Goal: Complete application form

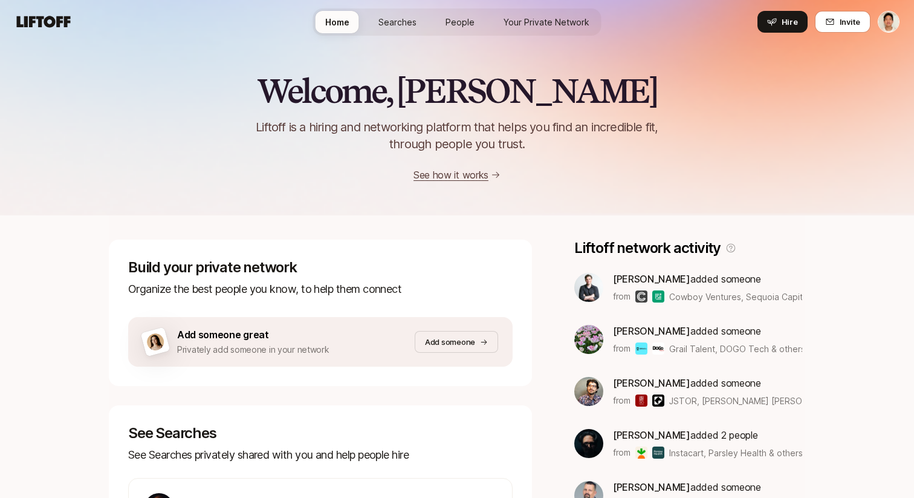
click at [907, 20] on nav "Home Searches People Your Private Network Hire Hire Invite" at bounding box center [457, 22] width 914 height 44
click at [892, 20] on html "Home Searches People Your Private Network Hire Home Searches People Your Privat…" at bounding box center [457, 249] width 914 height 498
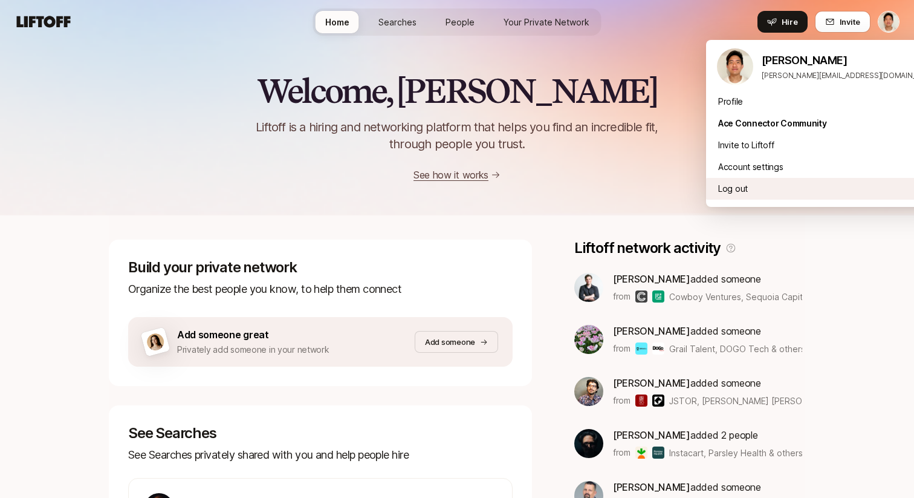
click at [759, 193] on div "Log out" at bounding box center [827, 189] width 242 height 22
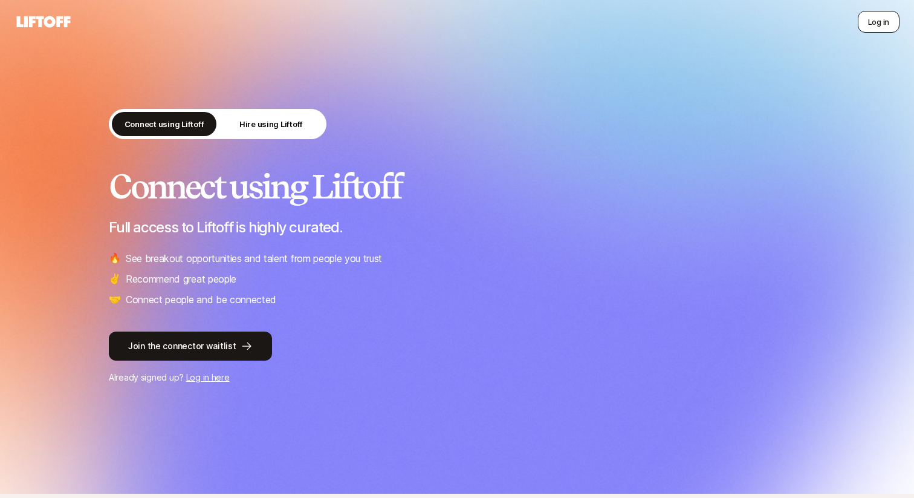
click at [875, 18] on button "Log in" at bounding box center [879, 22] width 42 height 22
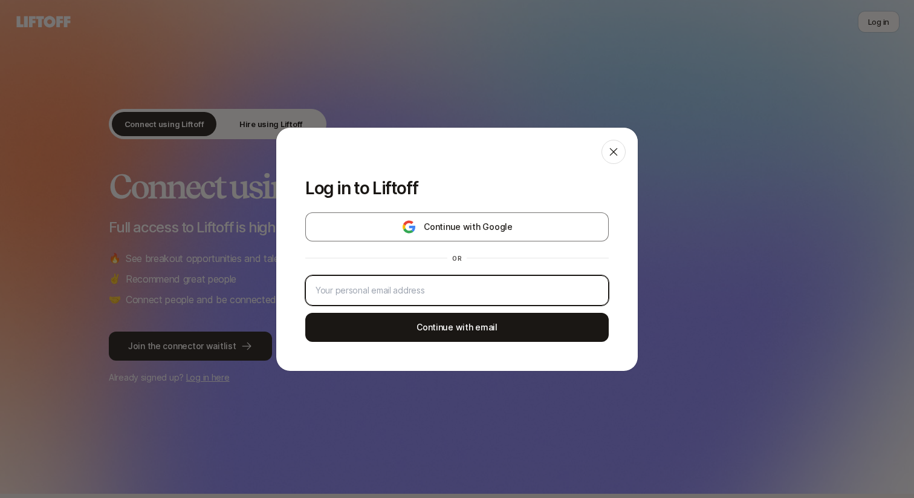
click at [424, 287] on input "email" at bounding box center [457, 290] width 283 height 15
type input "jeremy@liftoff.xyz"
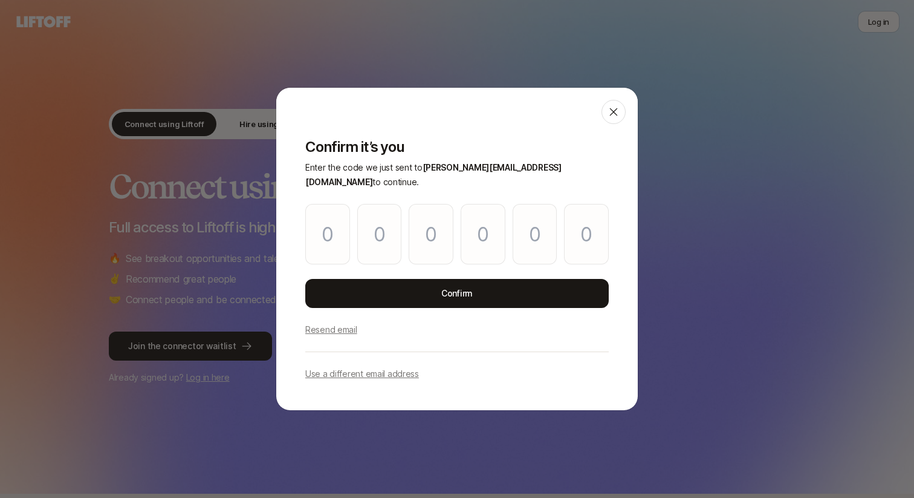
click at [420, 140] on div "Confirm it’s you Enter the code we just sent to jeremy@liftoff.xyz to continue.…" at bounding box center [457, 267] width 362 height 286
click at [319, 227] on input "Please enter OTP character 1" at bounding box center [327, 234] width 45 height 60
type input "1"
type input "4"
type input "1"
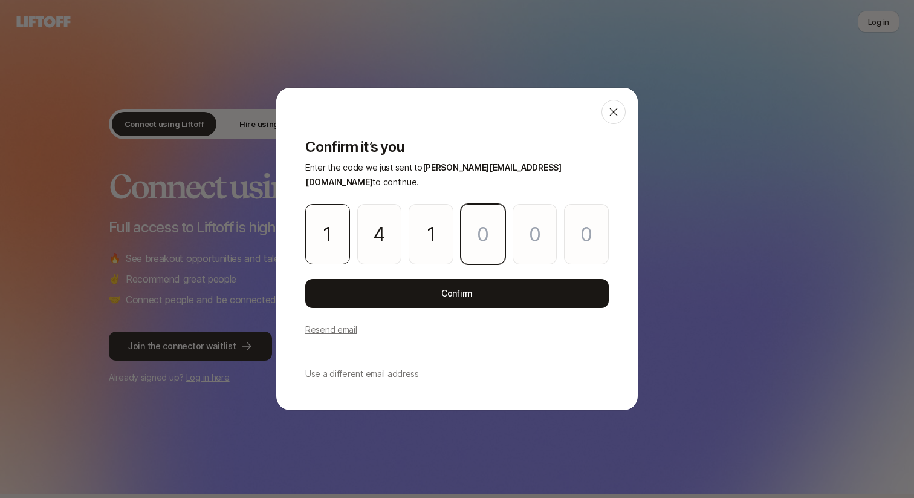
type input "9"
type input "5"
type input "1"
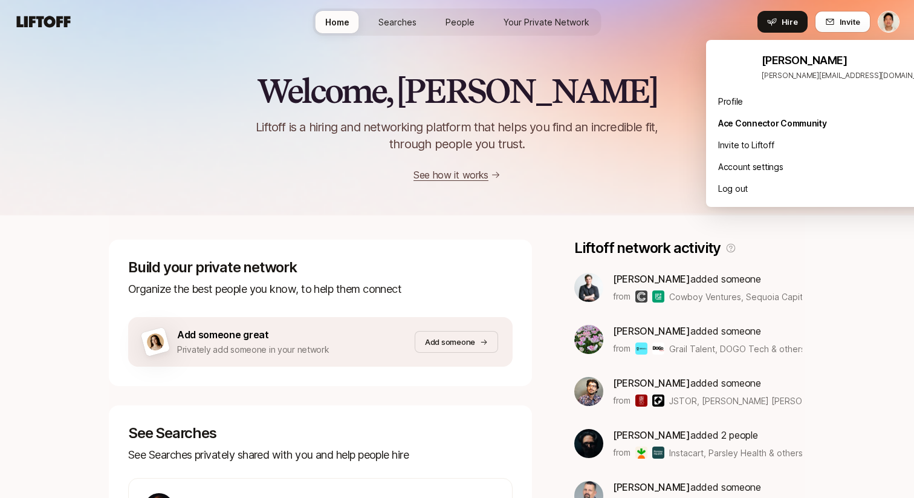
click at [895, 26] on html "Home Searches People Your Private Network Hire Home Searches People Your Privat…" at bounding box center [457, 249] width 914 height 498
click at [664, 80] on html "Home Searches People Your Private Network Hire Home Searches People Your Privat…" at bounding box center [457, 249] width 914 height 498
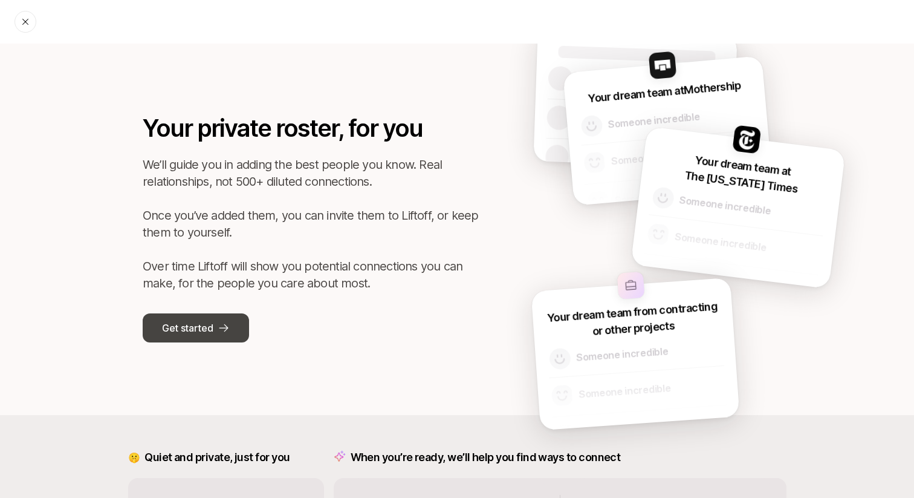
click at [209, 328] on p "Get started" at bounding box center [187, 328] width 51 height 16
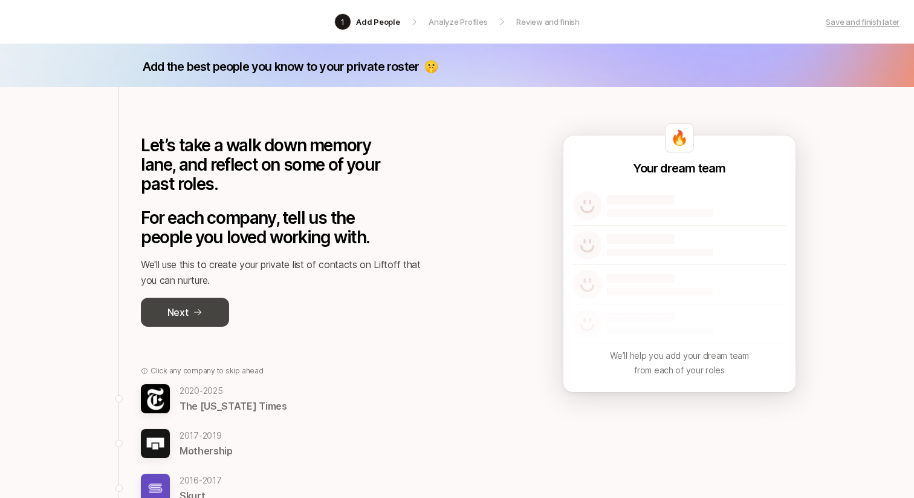
click at [183, 311] on p "Next" at bounding box center [177, 312] width 21 height 16
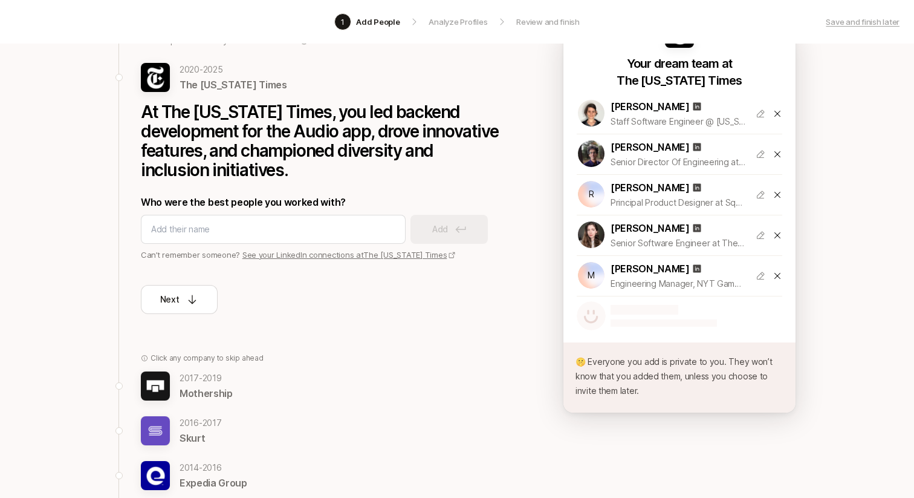
scroll to position [110, 0]
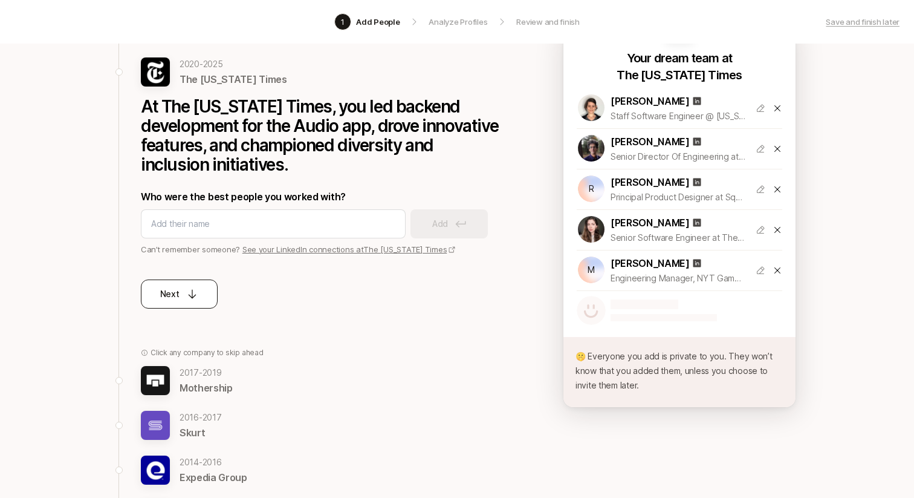
click at [198, 291] on button "Next" at bounding box center [179, 293] width 77 height 29
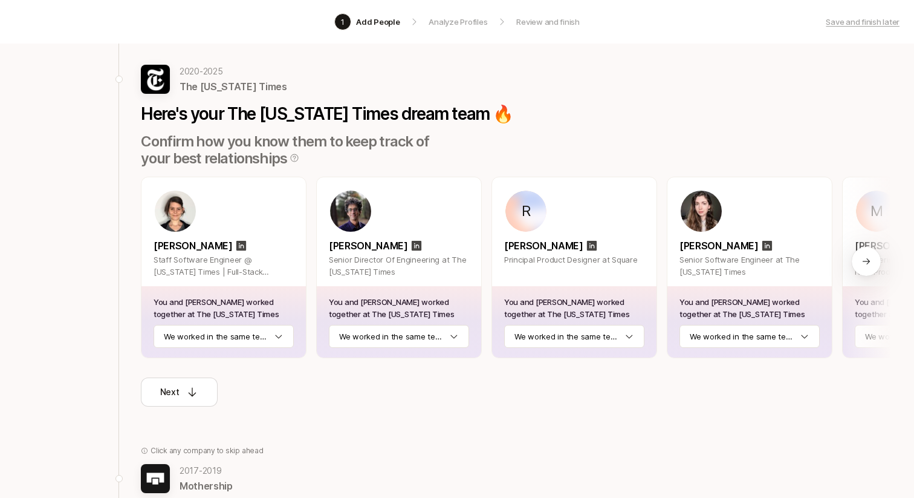
scroll to position [0, 0]
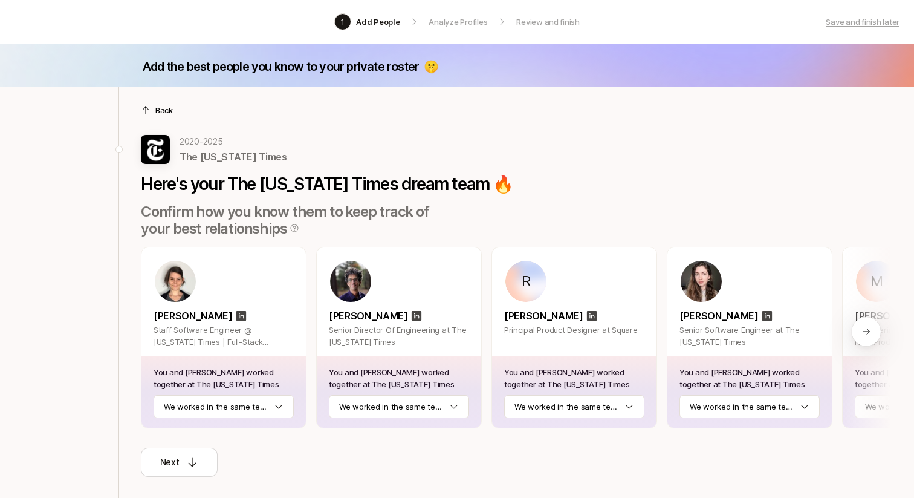
click at [160, 114] on p "Back" at bounding box center [164, 110] width 18 height 12
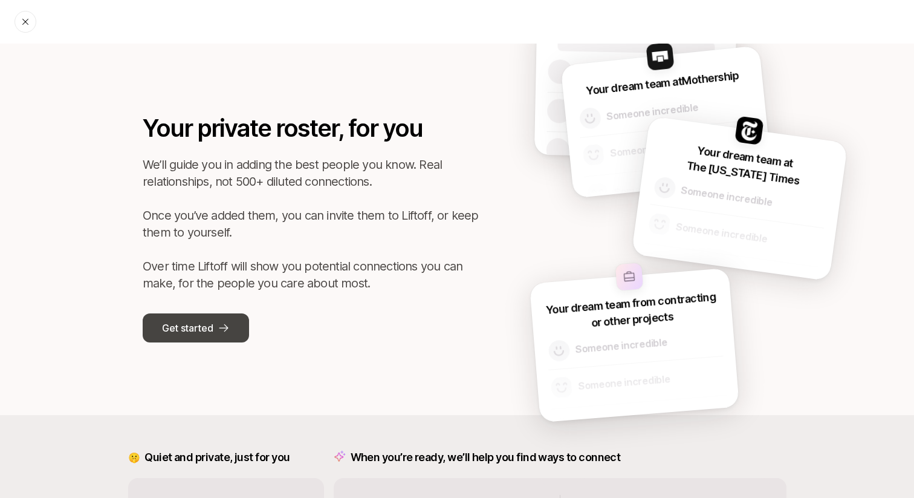
click at [195, 337] on button "Get started" at bounding box center [196, 327] width 106 height 29
